Goal: Information Seeking & Learning: Learn about a topic

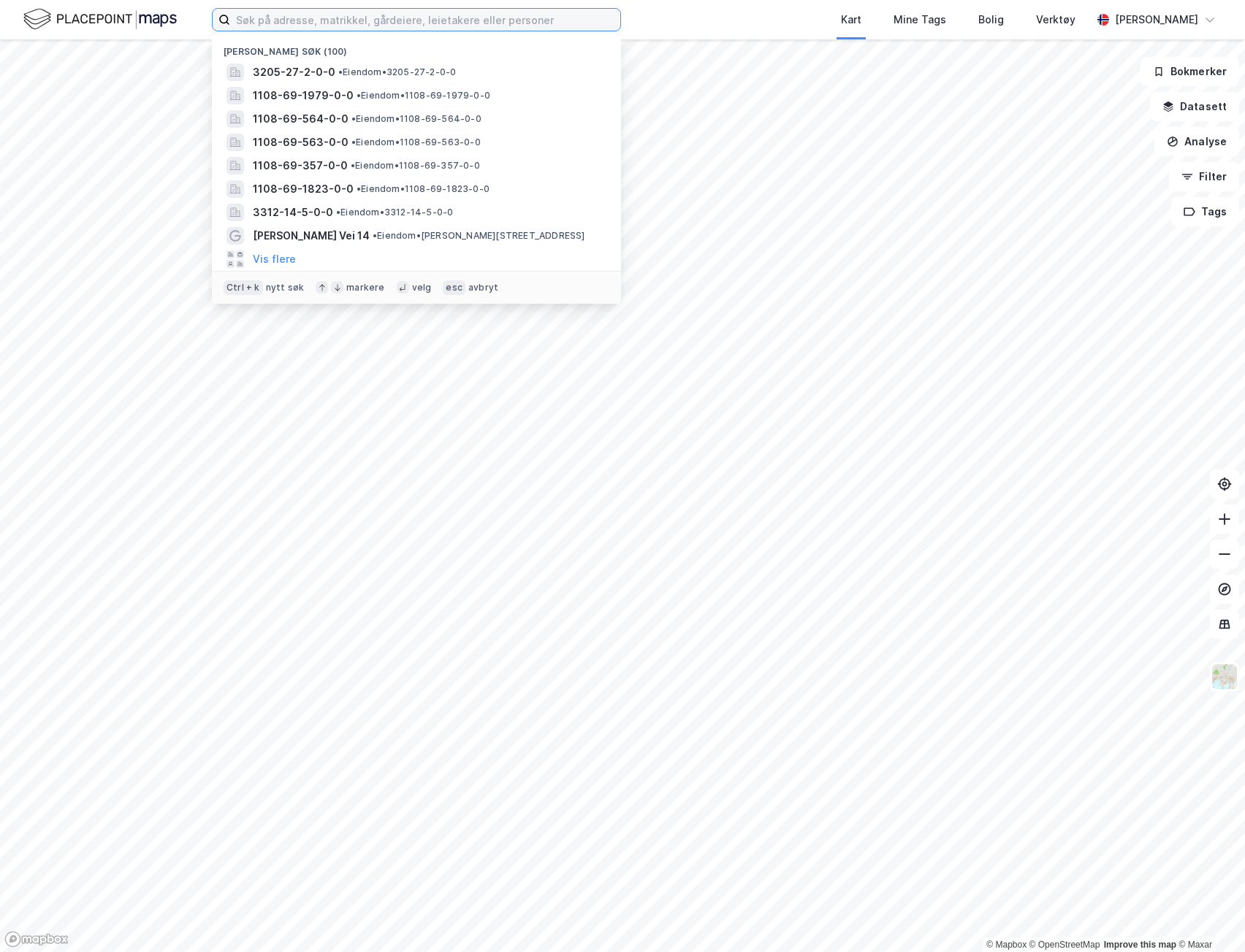
click at [343, 24] on input at bounding box center [425, 20] width 390 height 22
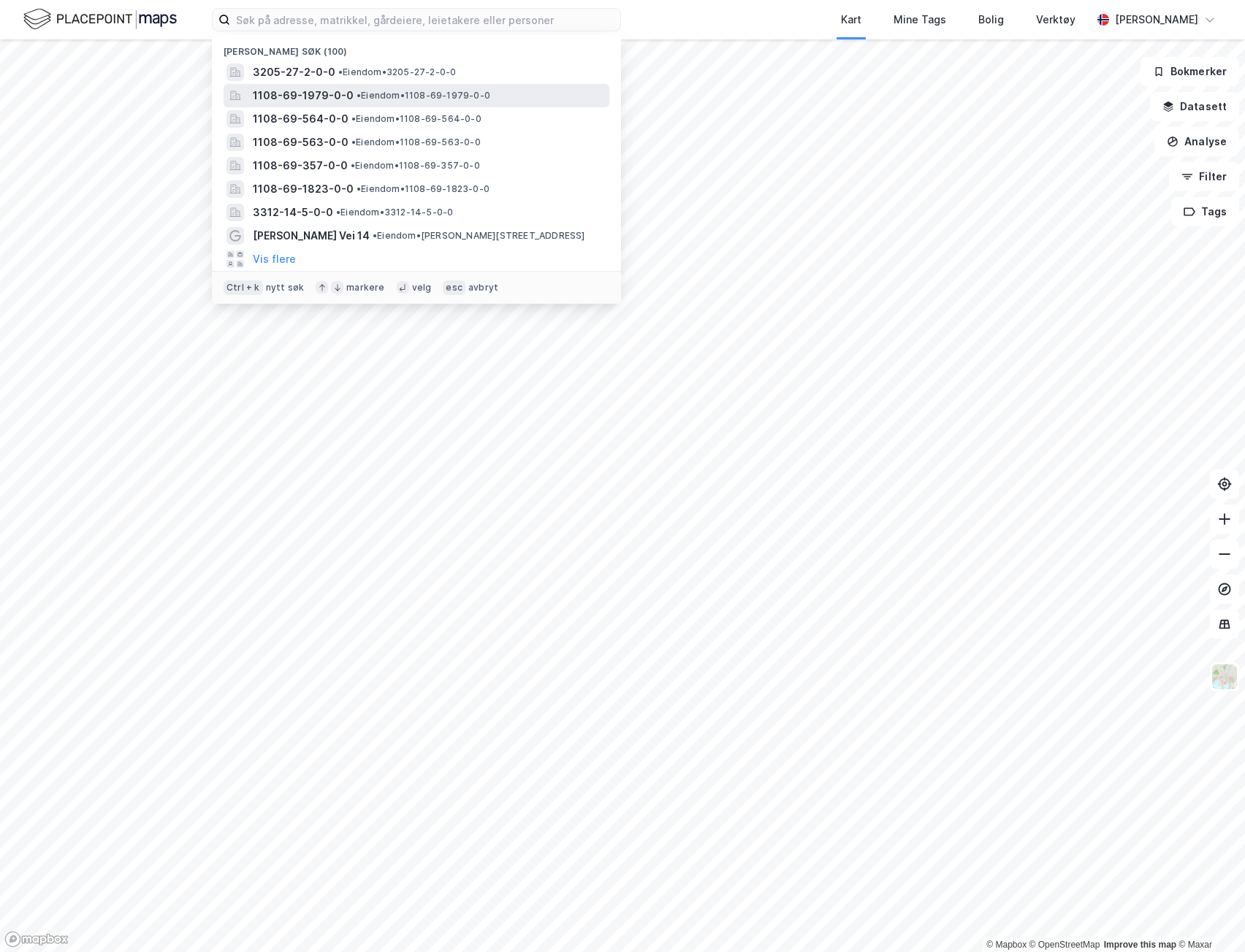
click at [323, 95] on span "1108-69-1979-0-0" at bounding box center [303, 95] width 101 height 17
